Goal: Find specific page/section: Find specific page/section

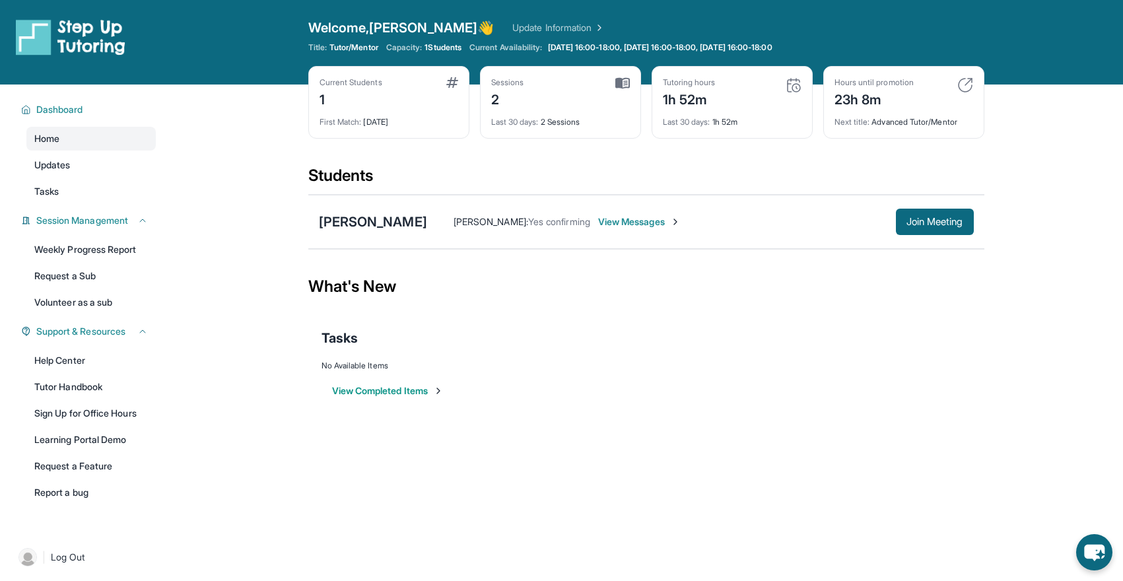
scroll to position [84, 0]
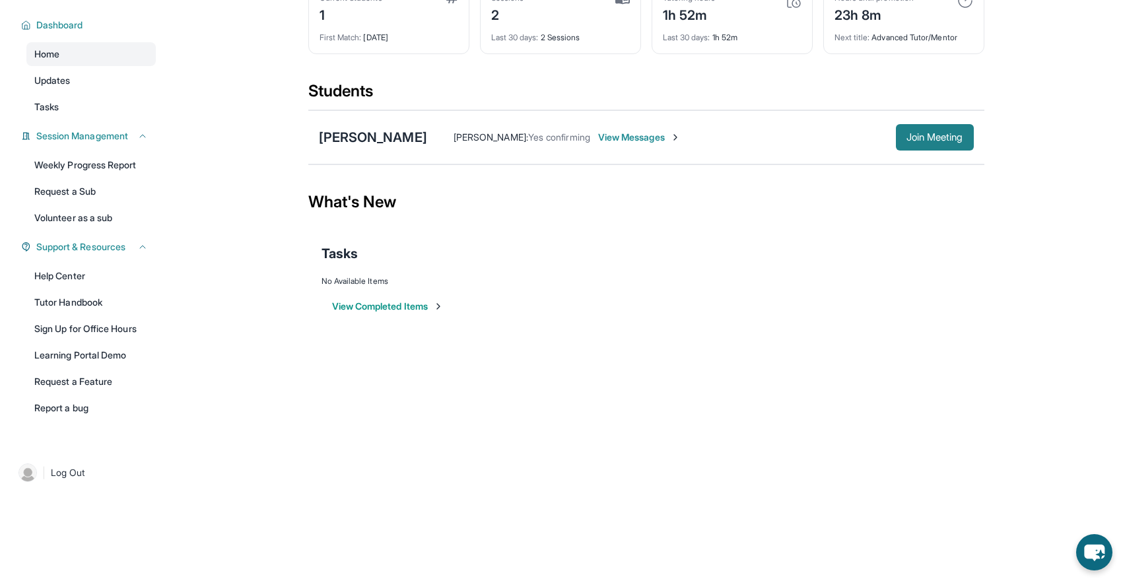
click at [927, 139] on span "Join Meeting" at bounding box center [934, 137] width 57 height 8
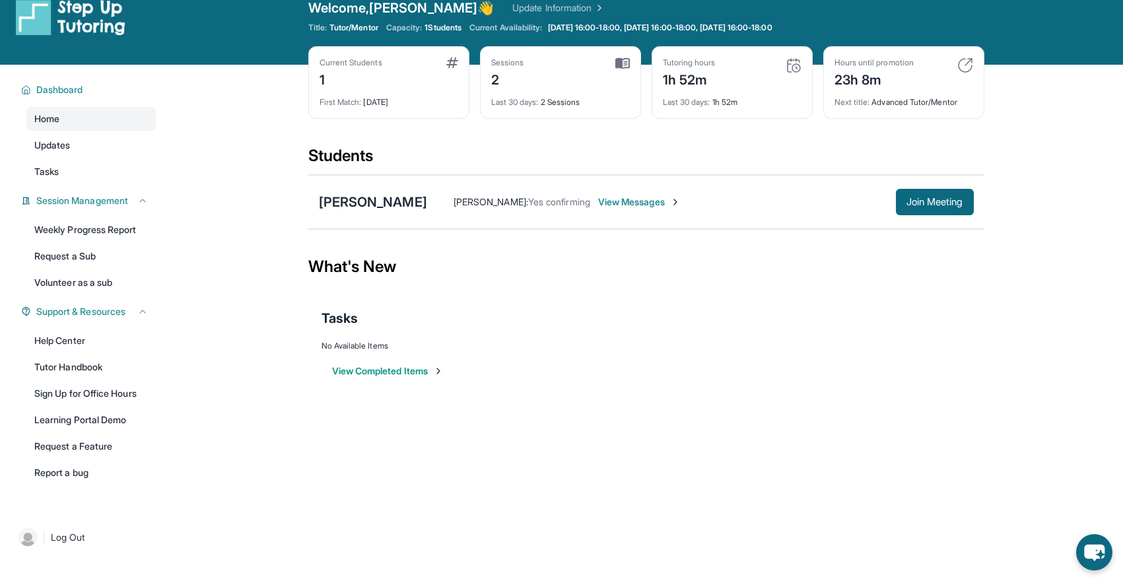
scroll to position [15, 0]
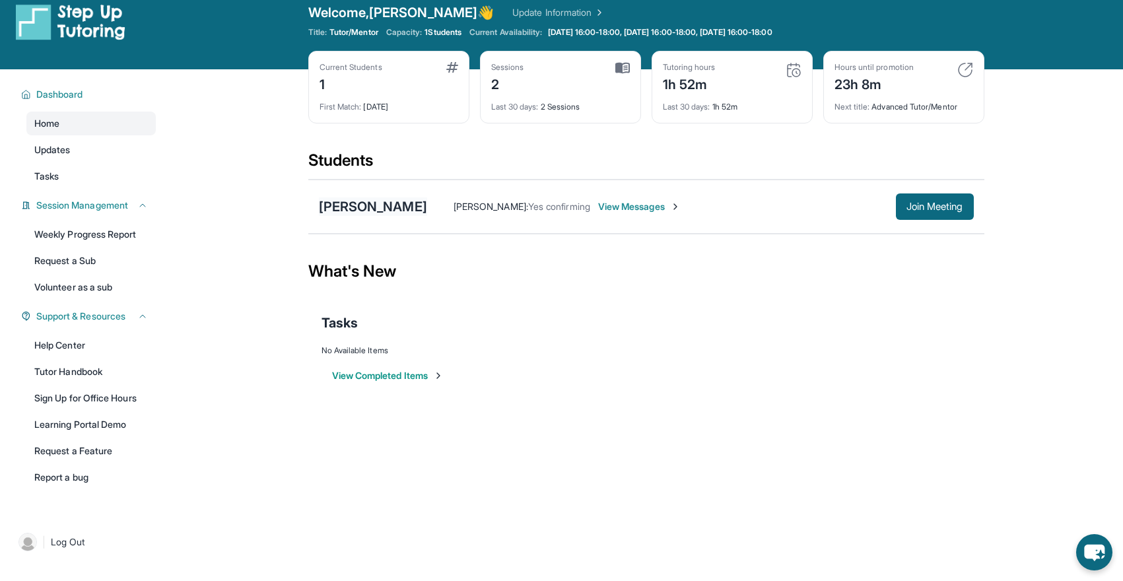
click at [361, 212] on div "[PERSON_NAME]" at bounding box center [373, 206] width 108 height 18
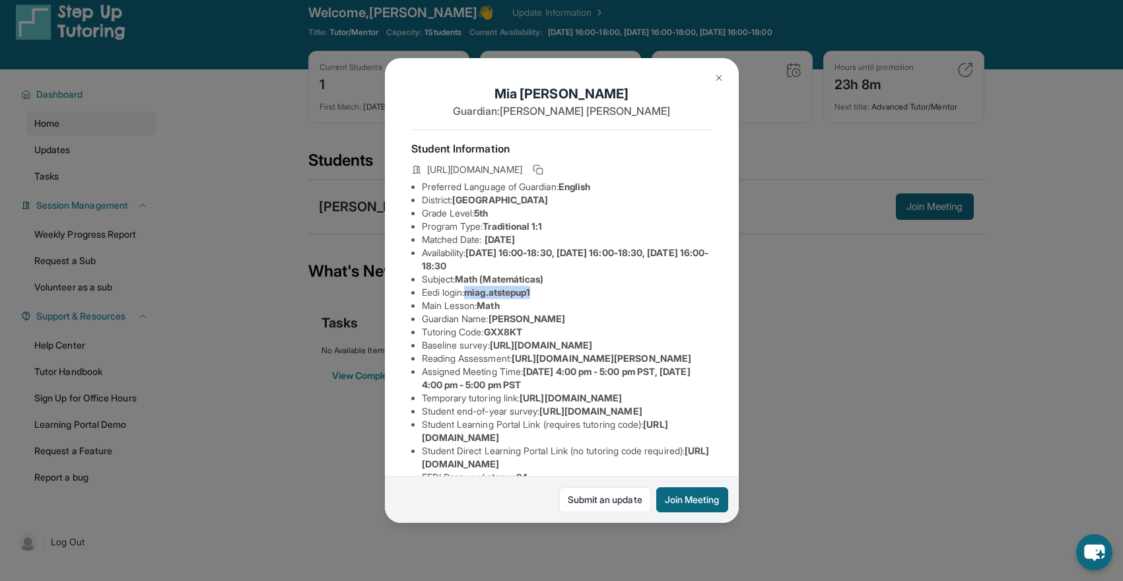
drag, startPoint x: 468, startPoint y: 294, endPoint x: 540, endPoint y: 293, distance: 72.6
click at [540, 293] on li "Eedi login : miag.atstepup1" at bounding box center [567, 292] width 290 height 13
copy li "miag.atstepup1"
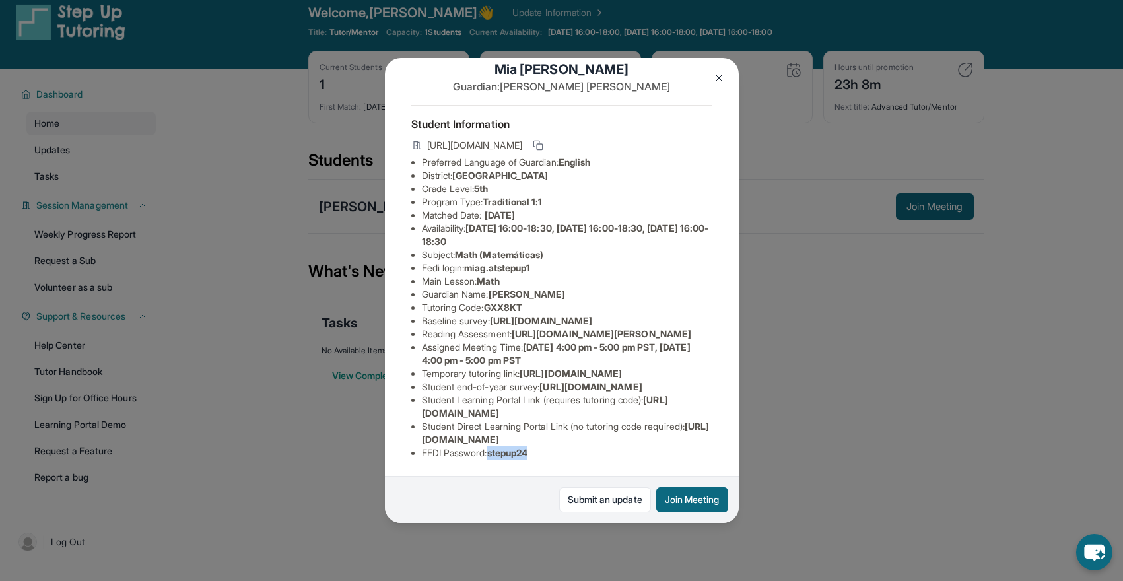
drag, startPoint x: 540, startPoint y: 453, endPoint x: 494, endPoint y: 453, distance: 46.9
click at [494, 453] on li "EEDI Password : stepup24" at bounding box center [567, 452] width 290 height 13
copy span "stepup24"
click at [820, 424] on div "[PERSON_NAME] Guardian: [PERSON_NAME] Student Information [URL][DOMAIN_NAME] Pr…" at bounding box center [561, 290] width 1123 height 581
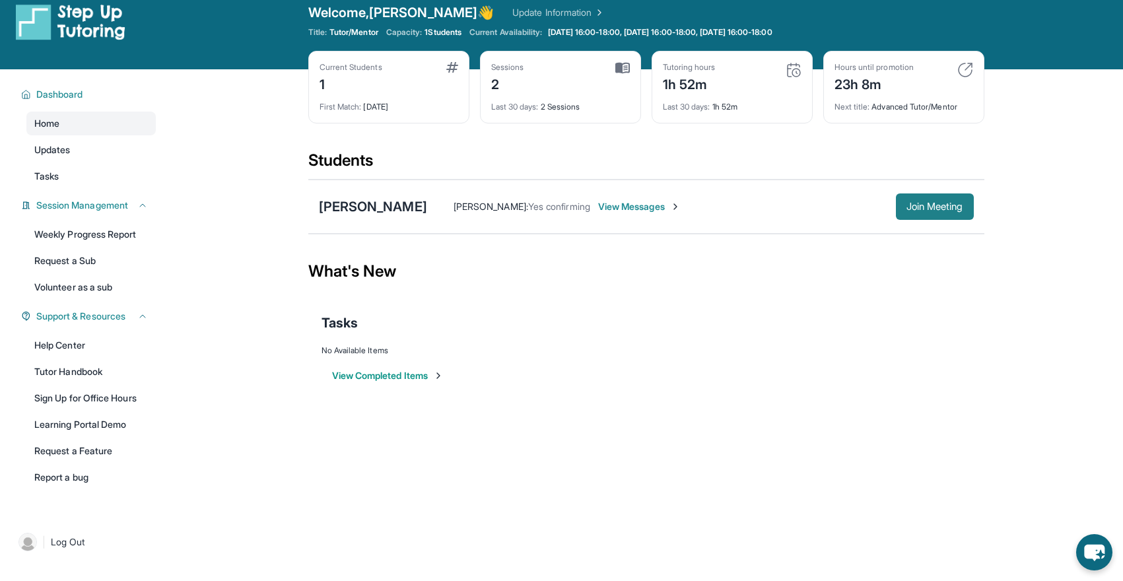
click at [935, 207] on span "Join Meeting" at bounding box center [934, 207] width 57 height 8
